Goal: Task Accomplishment & Management: Complete application form

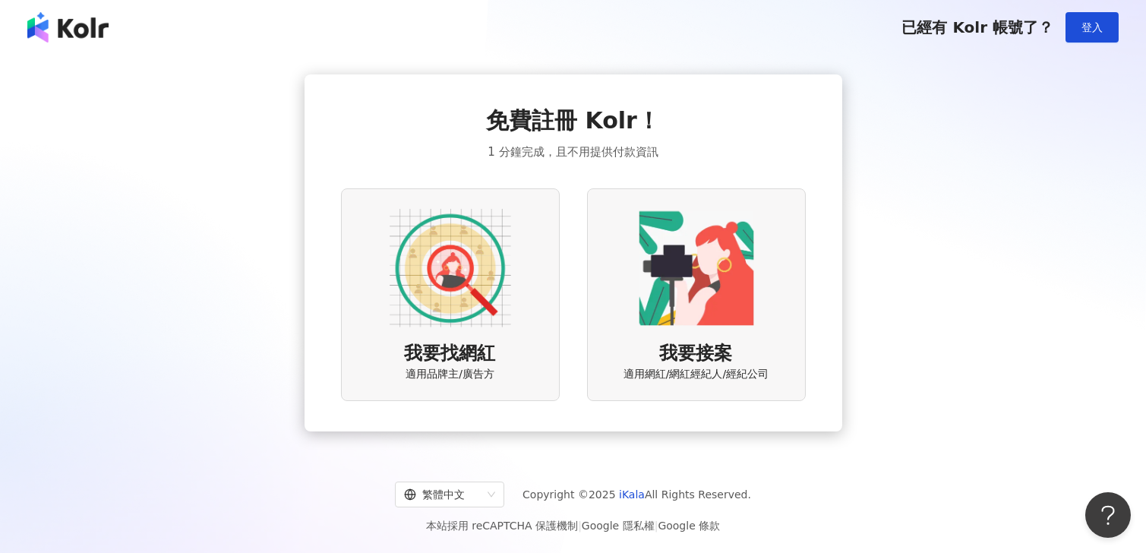
click at [425, 321] on img at bounding box center [451, 268] width 122 height 122
